Goal: Information Seeking & Learning: Learn about a topic

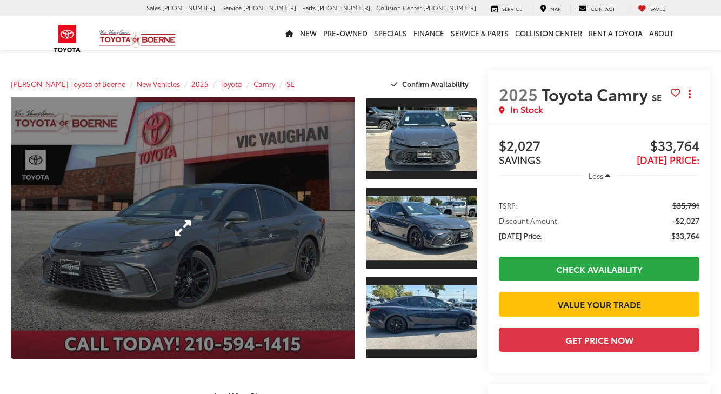
click at [291, 216] on link "Expand Photo 0" at bounding box center [183, 228] width 344 height 262
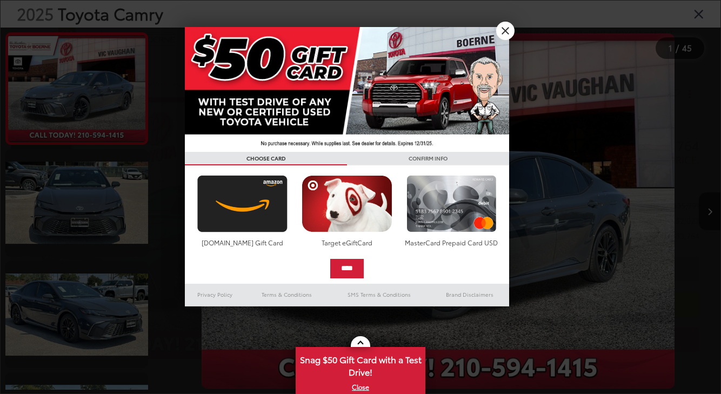
click at [503, 32] on link "X" at bounding box center [505, 31] width 18 height 18
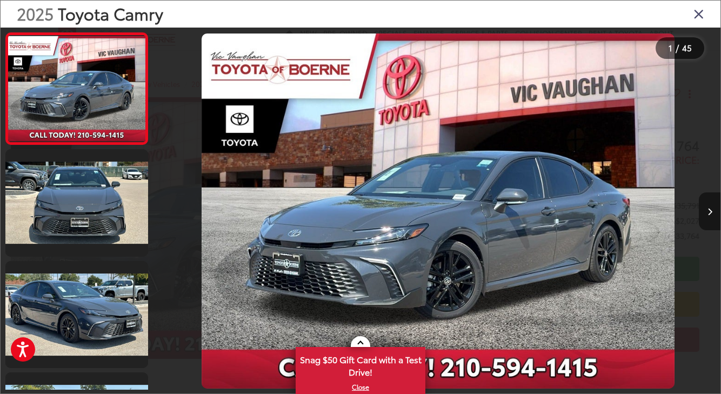
click at [714, 206] on button "Next image" at bounding box center [710, 211] width 22 height 38
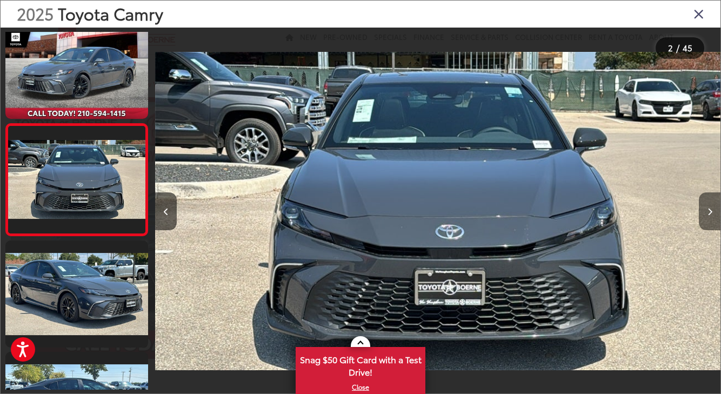
click at [714, 206] on button "Next image" at bounding box center [710, 211] width 22 height 38
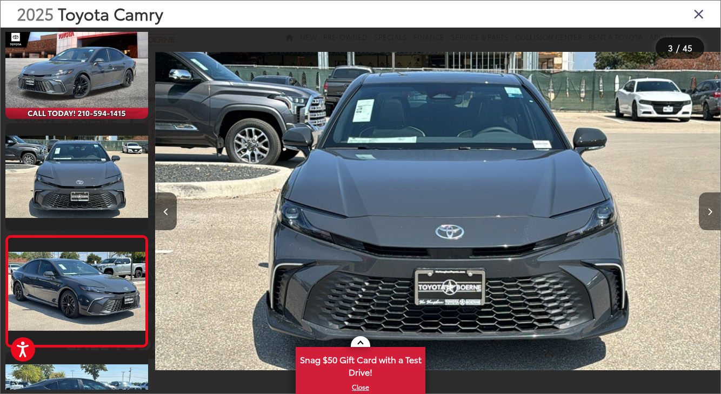
scroll to position [132, 0]
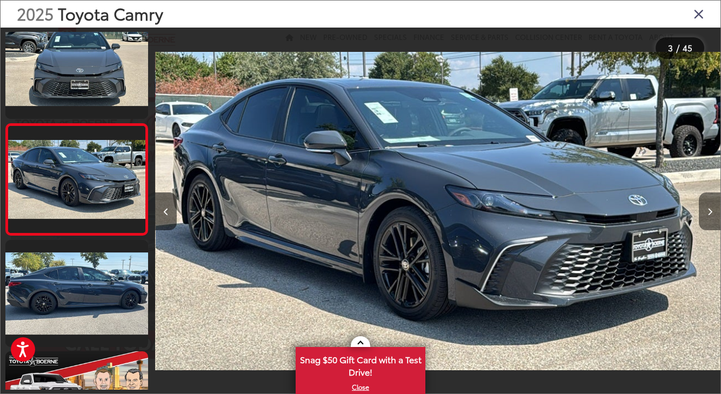
click at [715, 206] on button "Next image" at bounding box center [710, 211] width 22 height 38
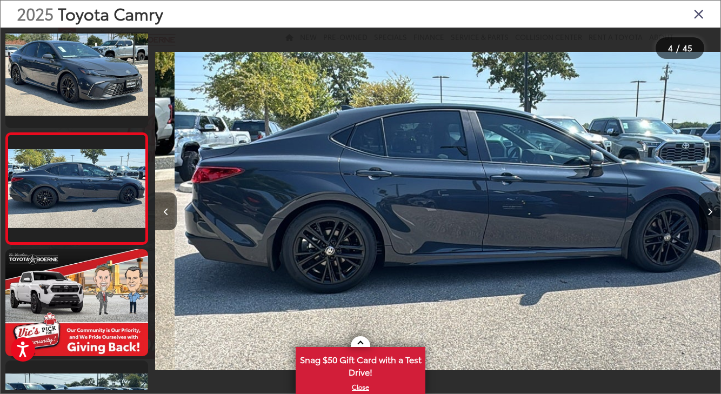
scroll to position [244, 0]
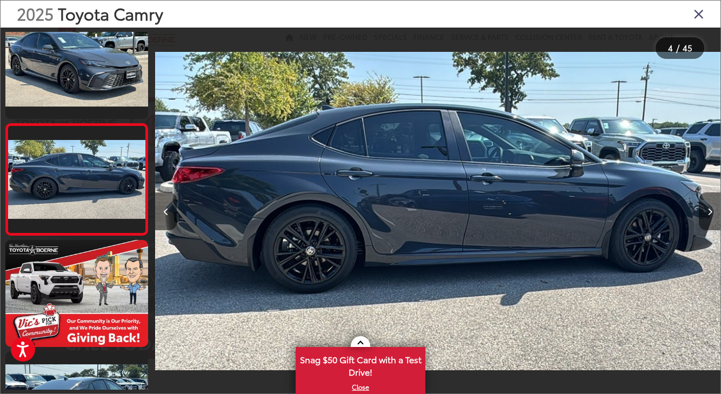
click at [715, 206] on button "Next image" at bounding box center [710, 211] width 22 height 38
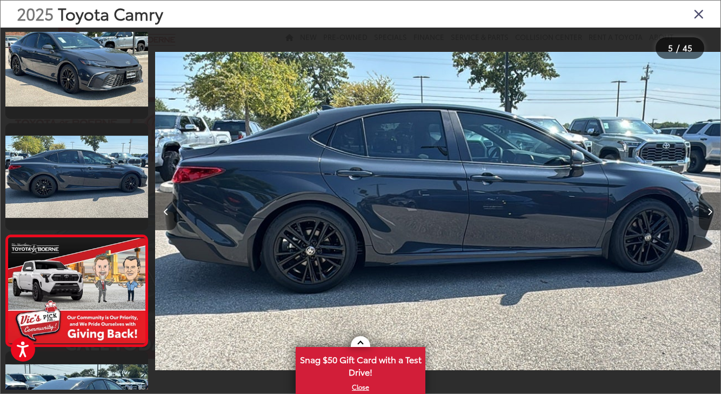
scroll to position [355, 0]
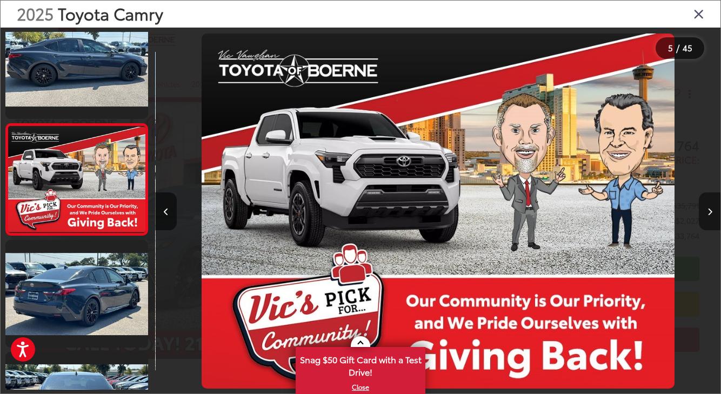
click at [715, 206] on button "Next image" at bounding box center [710, 211] width 22 height 38
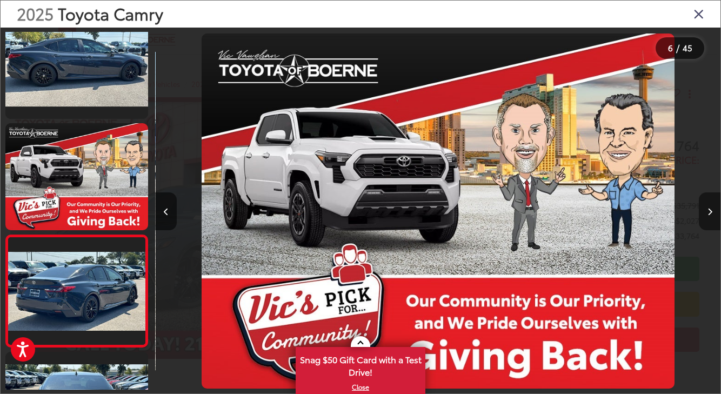
scroll to position [466, 0]
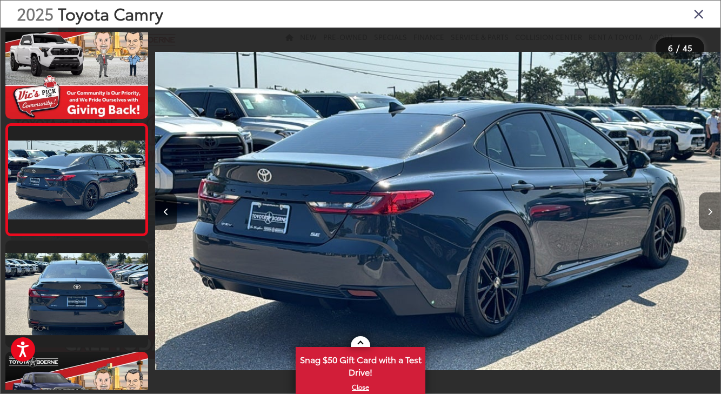
click at [715, 206] on button "Next image" at bounding box center [710, 211] width 22 height 38
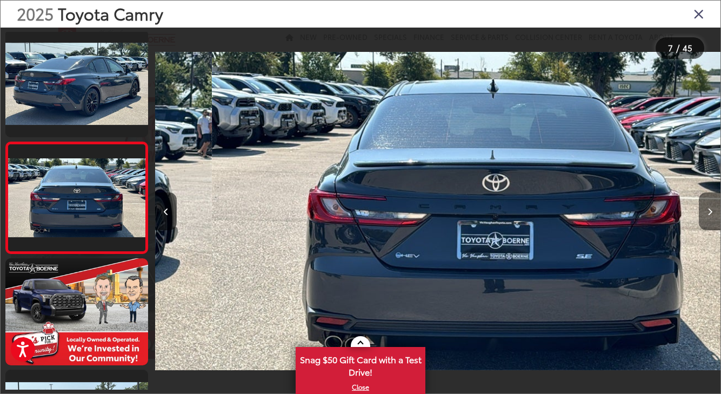
scroll to position [578, 0]
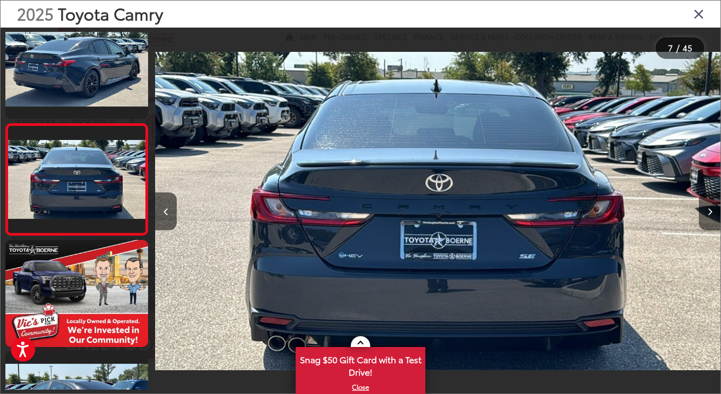
click at [715, 206] on button "Next image" at bounding box center [710, 211] width 22 height 38
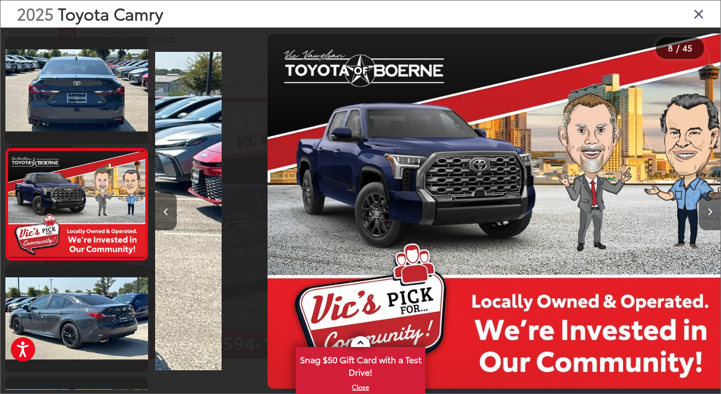
scroll to position [690, 0]
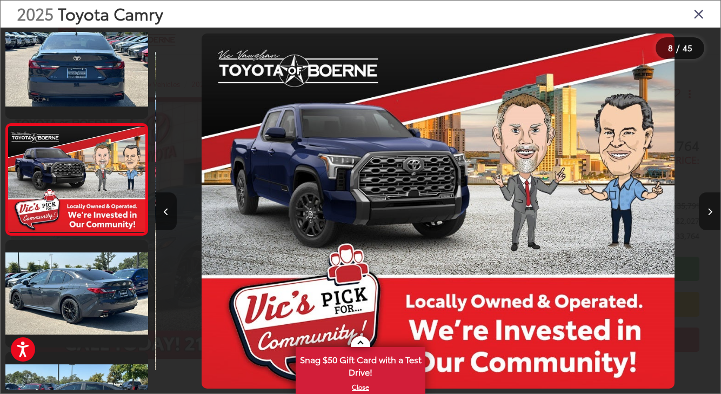
click at [715, 206] on button "Next image" at bounding box center [710, 211] width 22 height 38
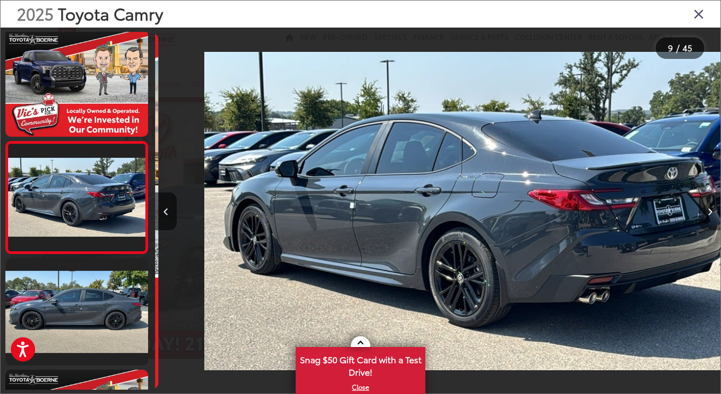
scroll to position [801, 0]
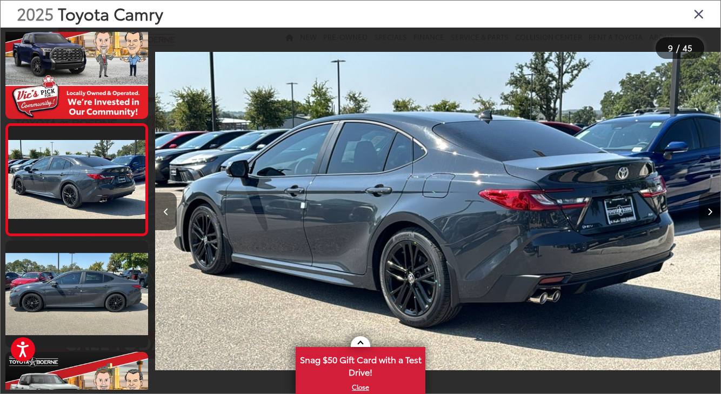
click at [715, 206] on button "Next image" at bounding box center [710, 211] width 22 height 38
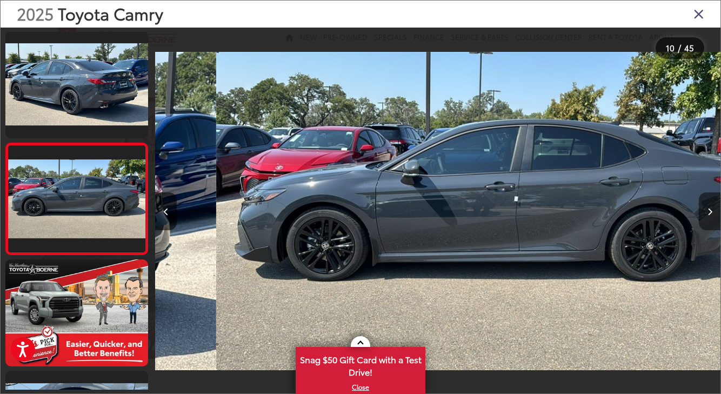
scroll to position [913, 0]
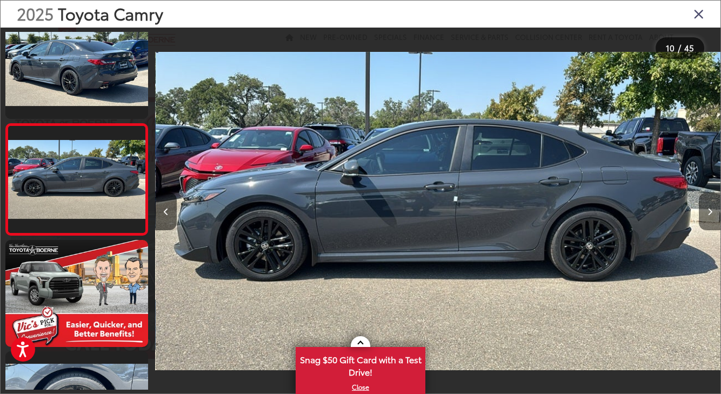
click at [715, 206] on button "Next image" at bounding box center [710, 211] width 22 height 38
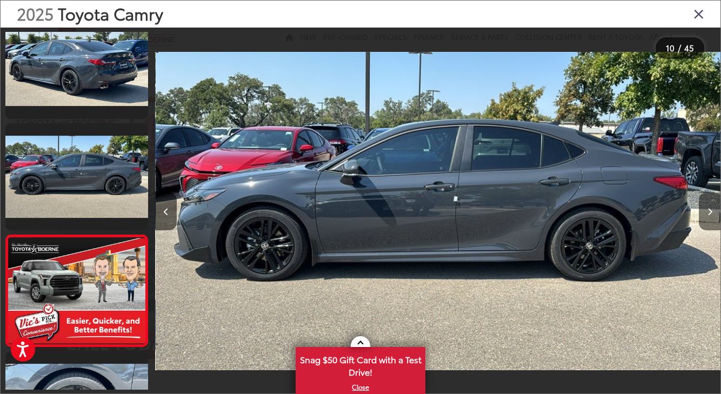
scroll to position [1024, 0]
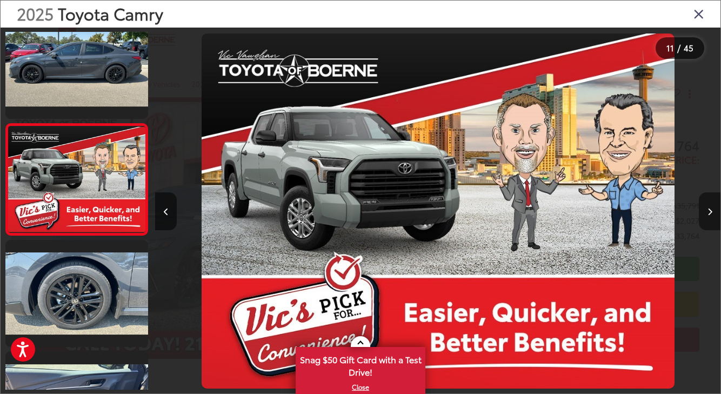
click at [715, 206] on button "Next image" at bounding box center [710, 211] width 22 height 38
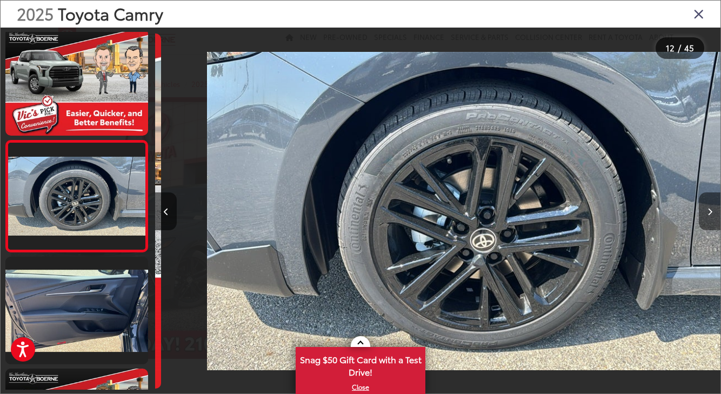
scroll to position [1136, 0]
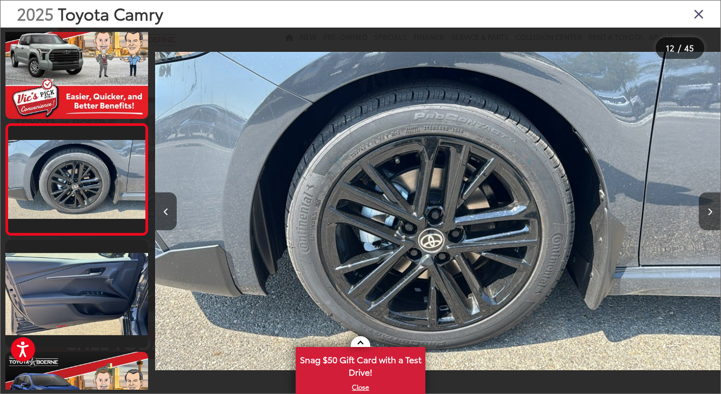
click at [715, 206] on button "Next image" at bounding box center [710, 211] width 22 height 38
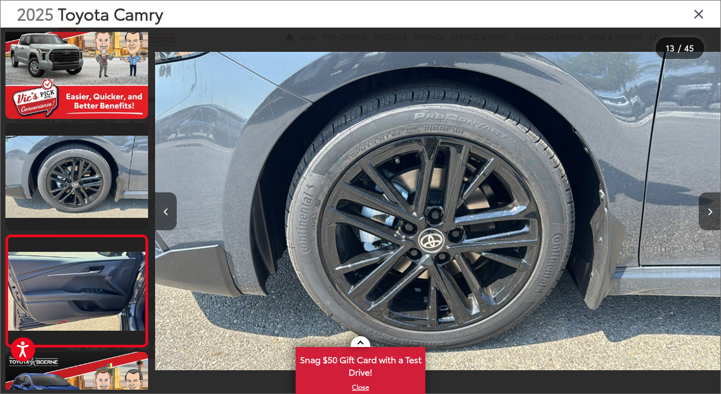
scroll to position [1247, 0]
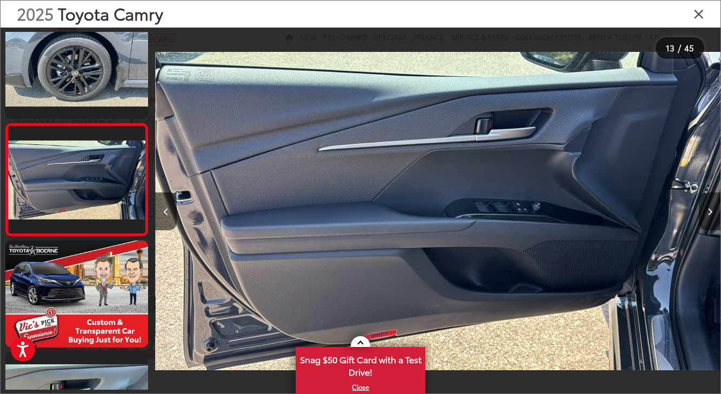
click at [715, 206] on button "Next image" at bounding box center [710, 211] width 22 height 38
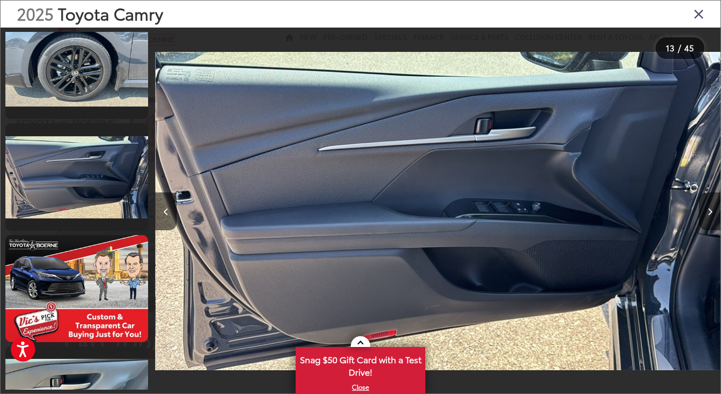
scroll to position [0, 0]
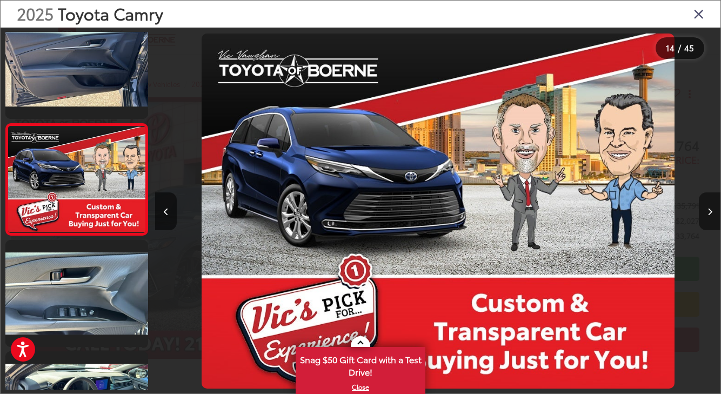
click at [715, 206] on button "Next image" at bounding box center [710, 211] width 22 height 38
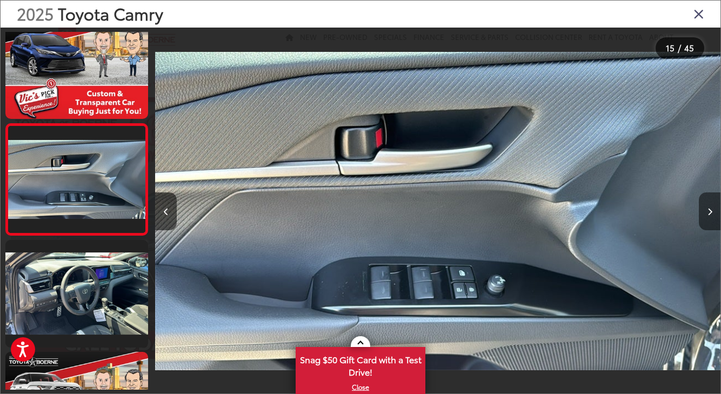
click at [715, 206] on button "Next image" at bounding box center [710, 211] width 22 height 38
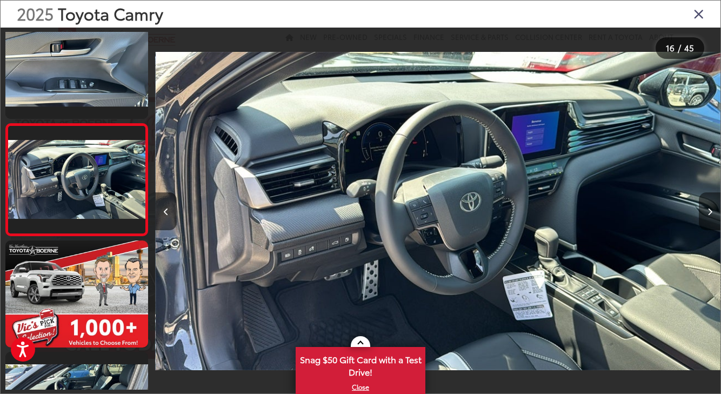
click at [715, 206] on button "Next image" at bounding box center [710, 211] width 22 height 38
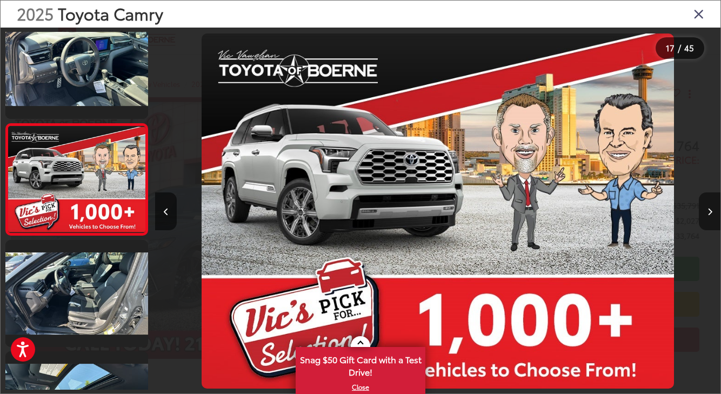
click at [715, 206] on button "Next image" at bounding box center [710, 211] width 22 height 38
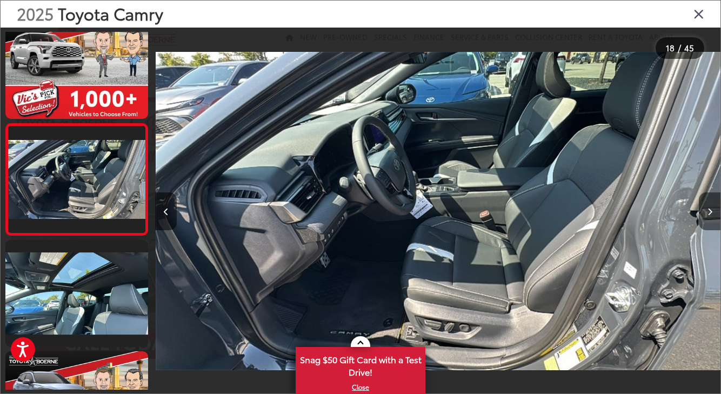
click at [715, 206] on button "Next image" at bounding box center [710, 211] width 22 height 38
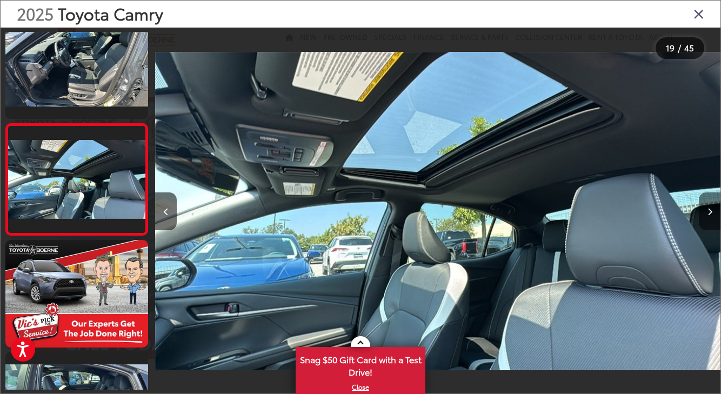
click at [715, 206] on button "Next image" at bounding box center [710, 211] width 22 height 38
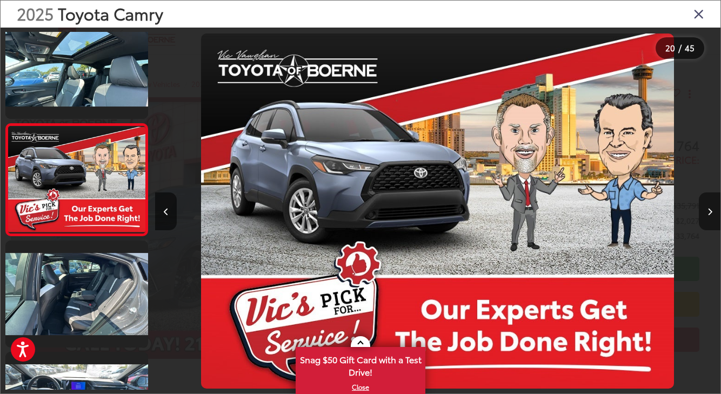
click at [715, 206] on button "Next image" at bounding box center [710, 211] width 22 height 38
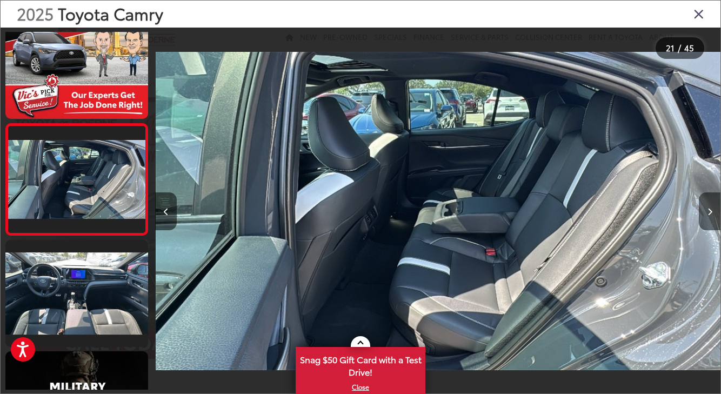
click at [715, 206] on button "Next image" at bounding box center [710, 211] width 22 height 38
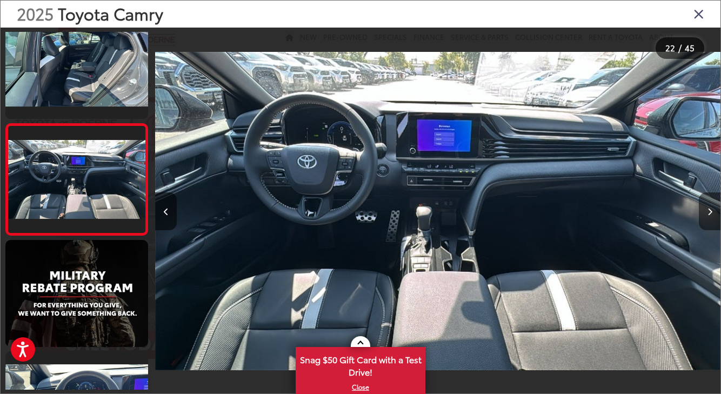
click at [715, 206] on button "Next image" at bounding box center [710, 211] width 22 height 38
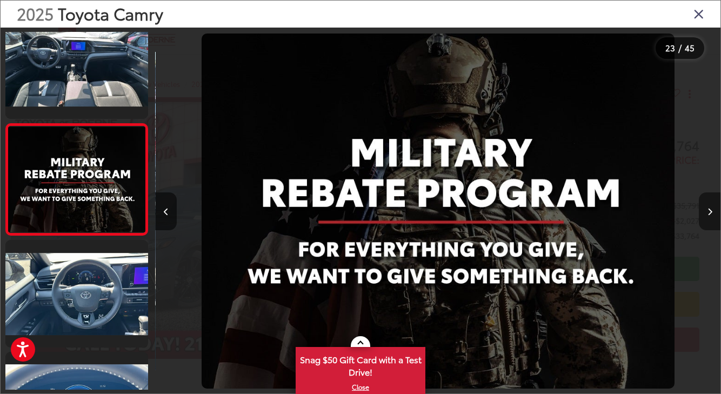
click at [715, 206] on button "Next image" at bounding box center [710, 211] width 22 height 38
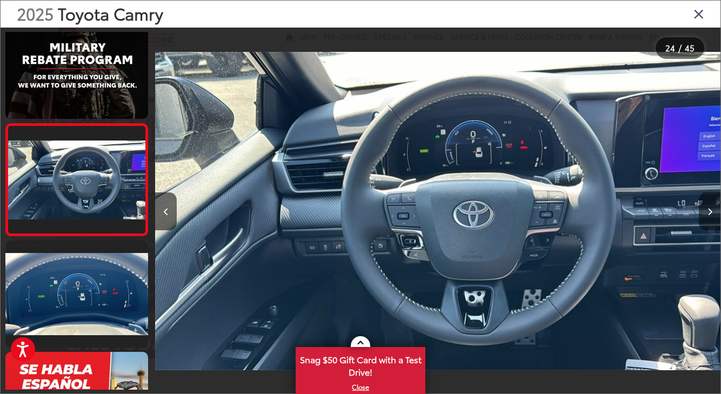
click at [715, 206] on button "Next image" at bounding box center [710, 211] width 22 height 38
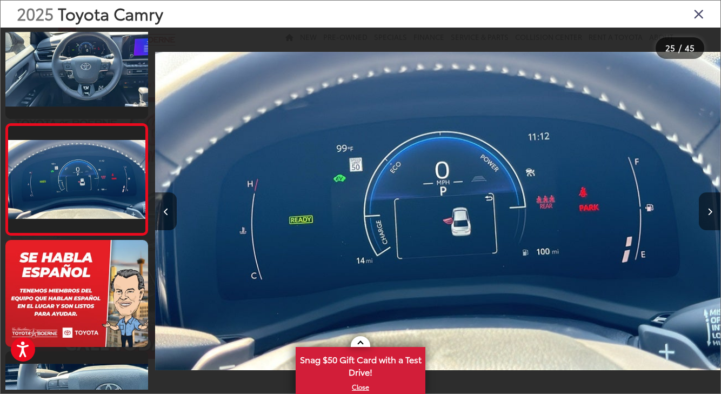
click at [715, 206] on button "Next image" at bounding box center [710, 211] width 22 height 38
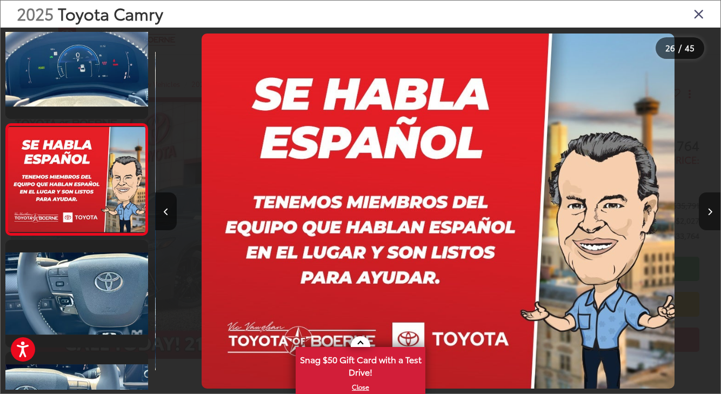
click at [715, 206] on button "Next image" at bounding box center [710, 211] width 22 height 38
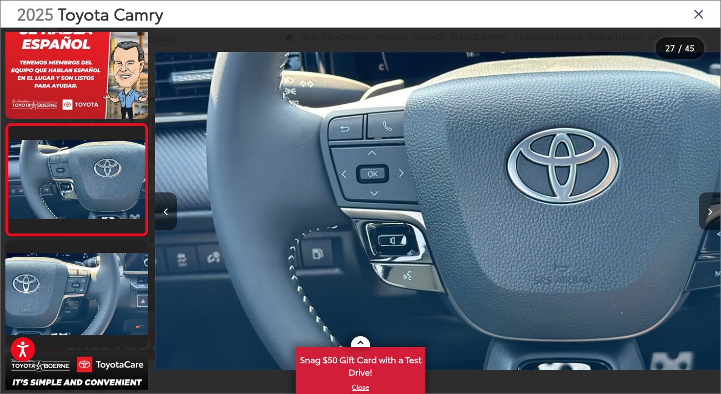
click at [715, 206] on button "Next image" at bounding box center [710, 211] width 22 height 38
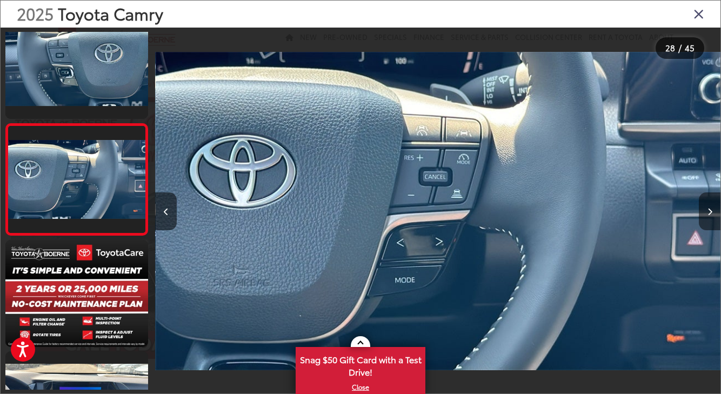
click at [715, 206] on button "Next image" at bounding box center [710, 211] width 22 height 38
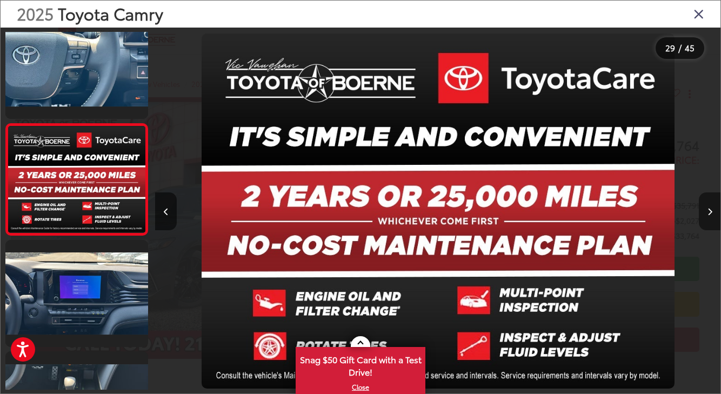
click at [715, 206] on button "Next image" at bounding box center [710, 211] width 22 height 38
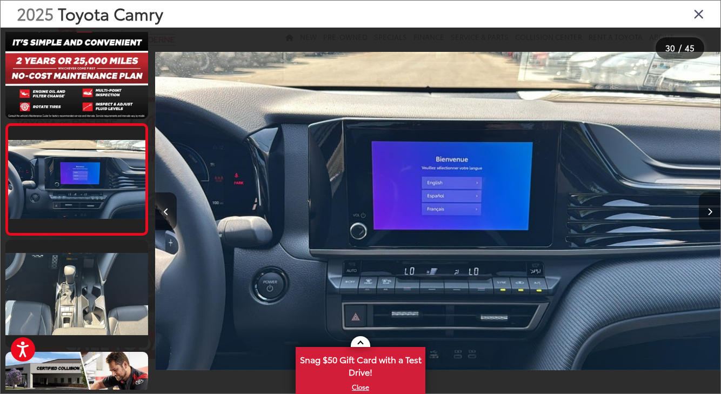
click at [715, 206] on button "Next image" at bounding box center [710, 211] width 22 height 38
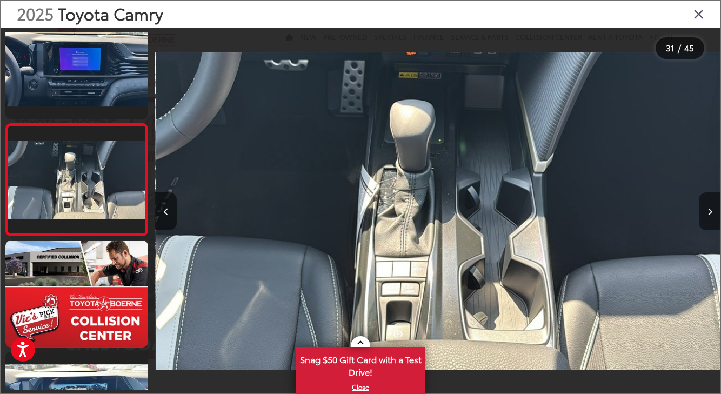
click at [715, 206] on button "Next image" at bounding box center [710, 211] width 22 height 38
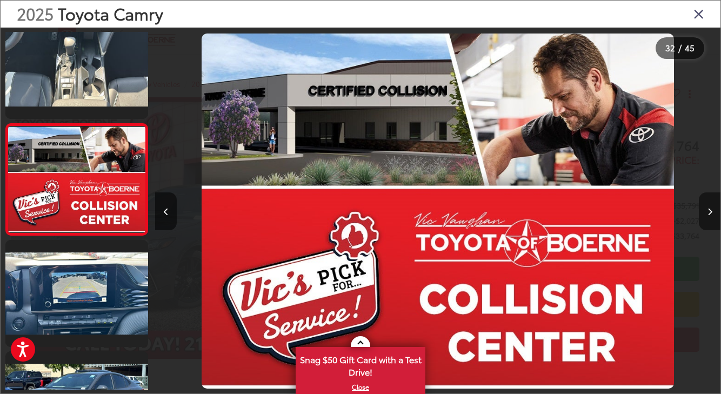
click at [715, 206] on button "Next image" at bounding box center [710, 211] width 22 height 38
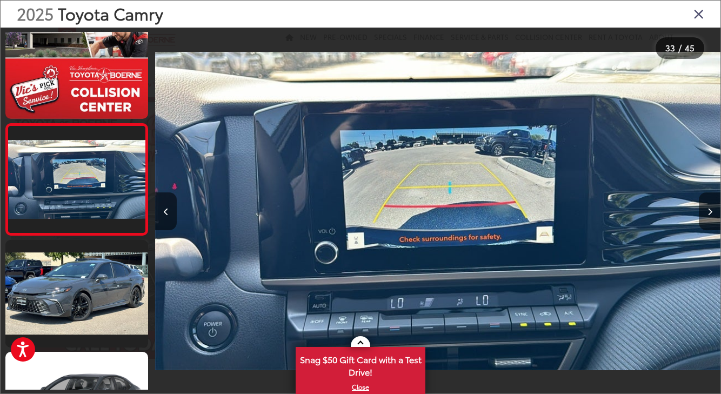
click at [715, 206] on button "Next image" at bounding box center [710, 211] width 22 height 38
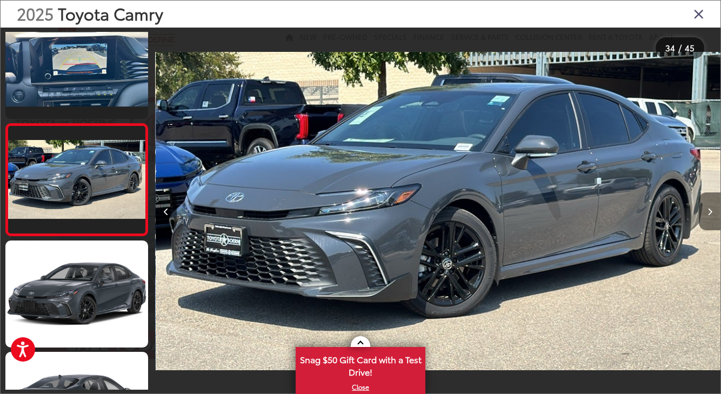
click at [715, 206] on button "Next image" at bounding box center [710, 211] width 22 height 38
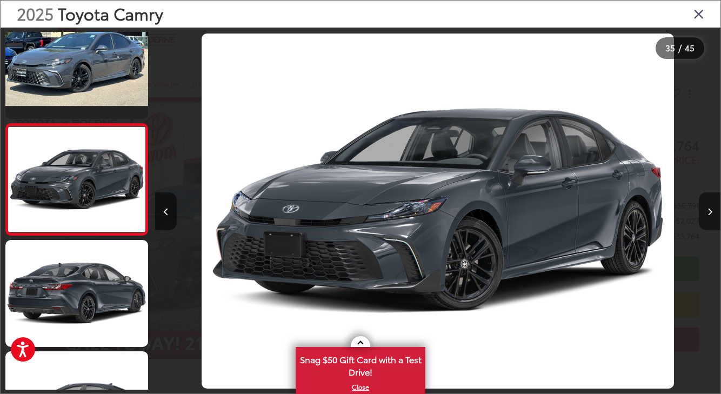
click at [715, 206] on button "Next image" at bounding box center [710, 211] width 22 height 38
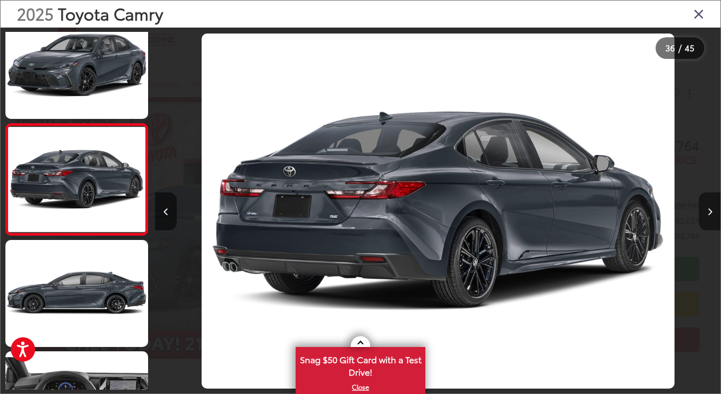
click at [715, 206] on button "Next image" at bounding box center [710, 211] width 22 height 38
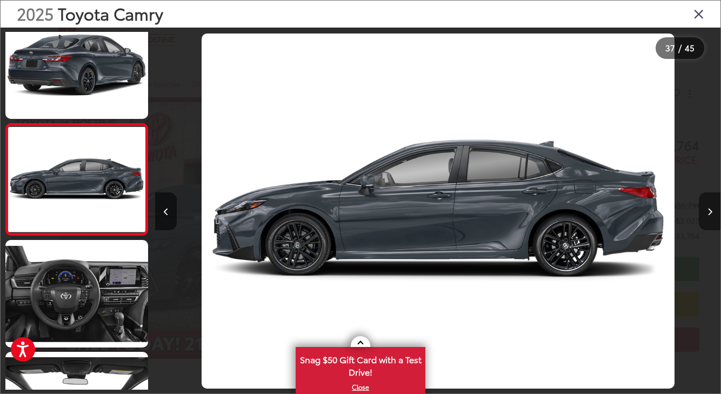
click at [715, 206] on button "Next image" at bounding box center [710, 211] width 22 height 38
